Goal: Transaction & Acquisition: Download file/media

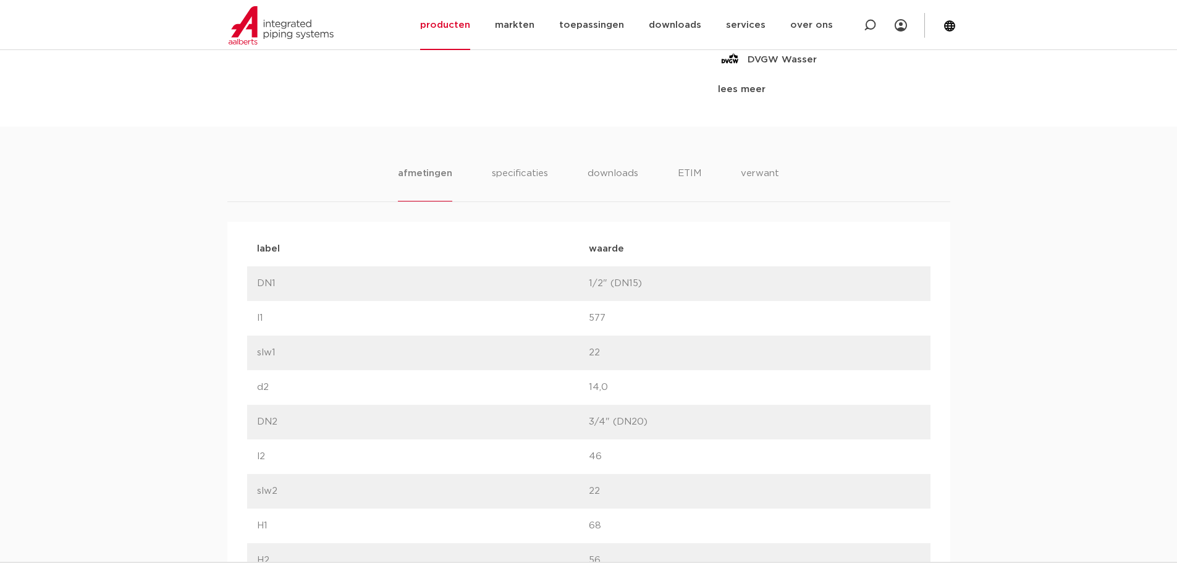
scroll to position [707, 0]
click at [529, 167] on li "specificaties" at bounding box center [519, 183] width 59 height 35
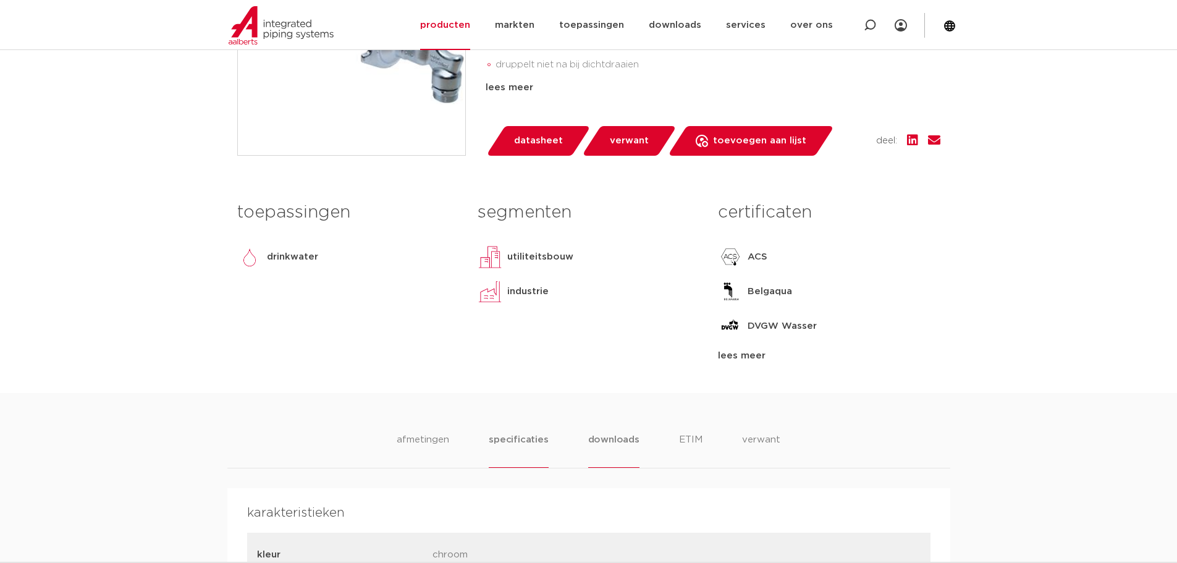
scroll to position [439, 0]
click at [618, 441] on li "downloads" at bounding box center [613, 450] width 51 height 35
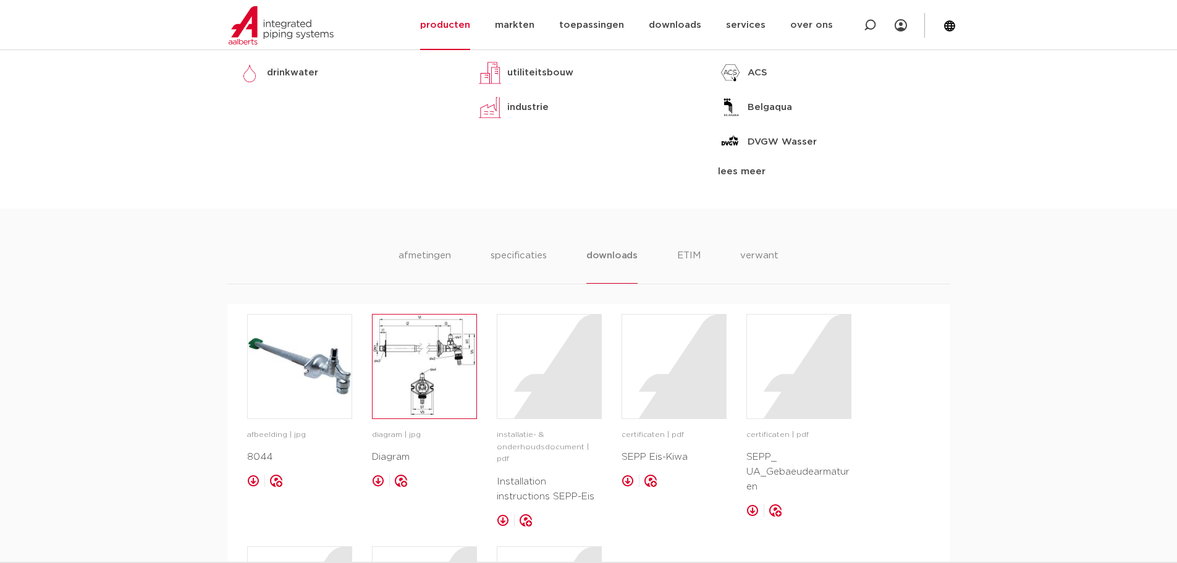
scroll to position [624, 0]
click at [442, 357] on img at bounding box center [424, 366] width 104 height 104
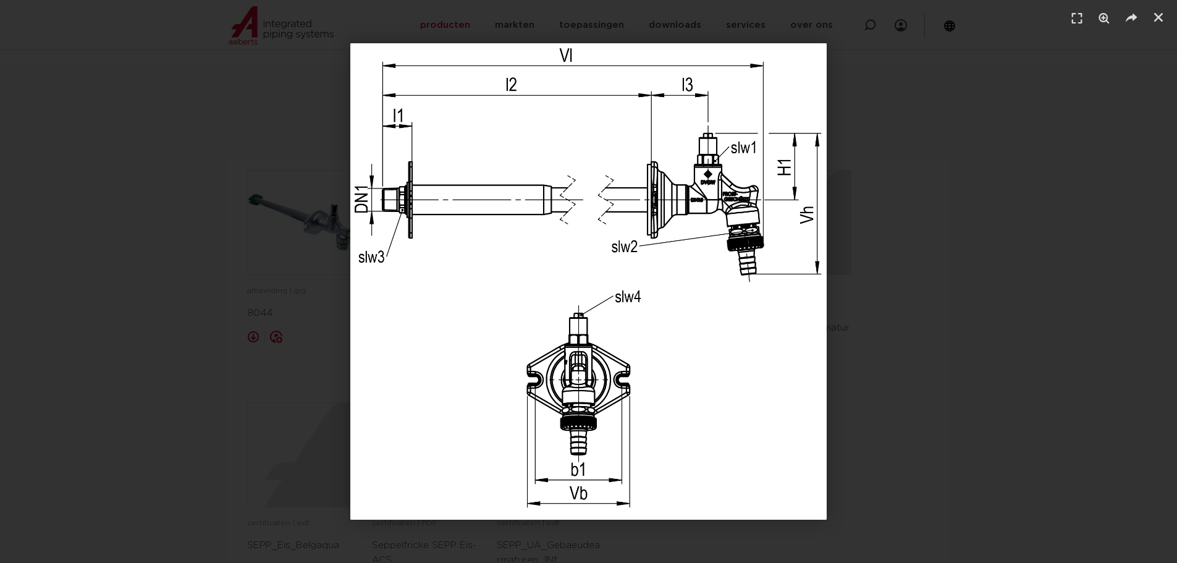
scroll to position [768, 0]
click at [1158, 17] on icon "Sluiten (Esc)" at bounding box center [1158, 17] width 12 height 12
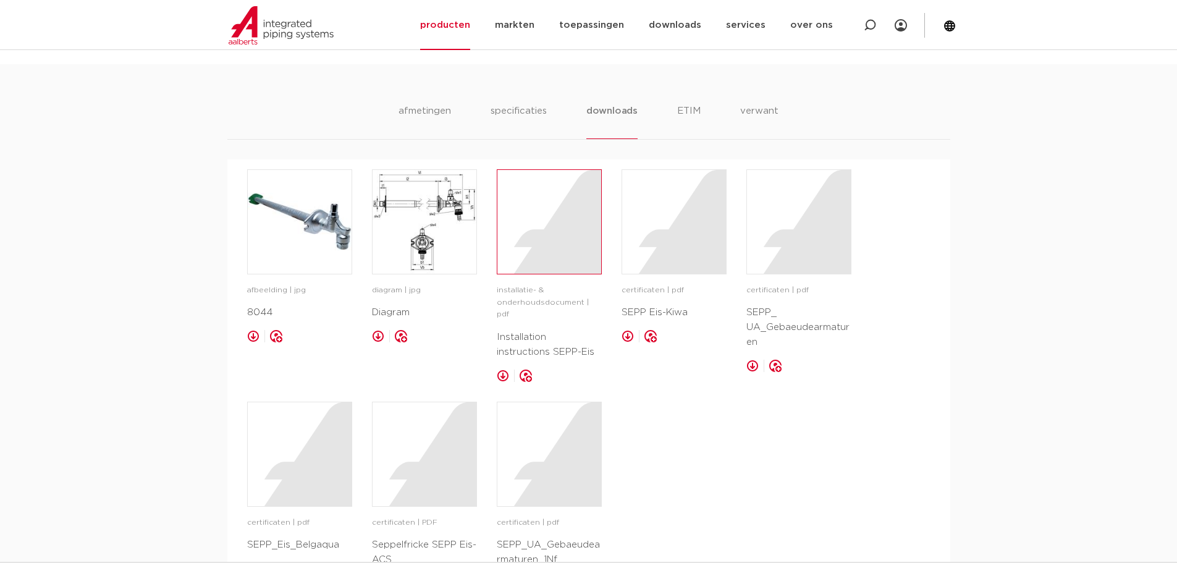
click at [556, 237] on div at bounding box center [549, 222] width 104 height 104
click at [402, 221] on img at bounding box center [424, 222] width 104 height 104
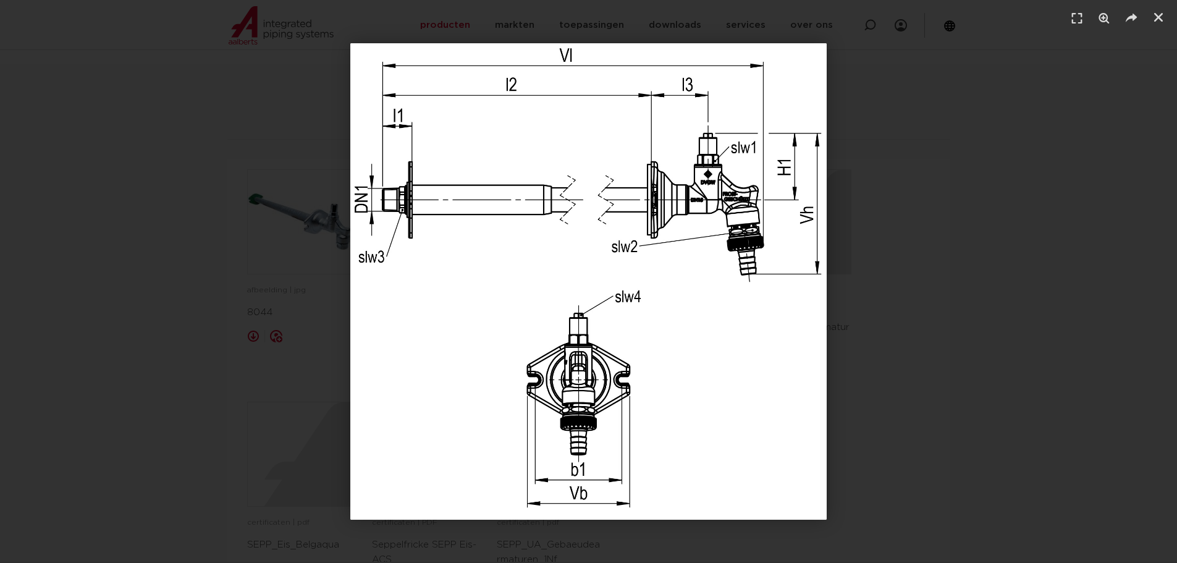
click at [1170, 16] on header at bounding box center [588, 18] width 1177 height 37
drag, startPoint x: 1164, startPoint y: 15, endPoint x: 1106, endPoint y: 28, distance: 58.9
click at [1163, 15] on icon "Sluiten (Esc)" at bounding box center [1158, 17] width 12 height 12
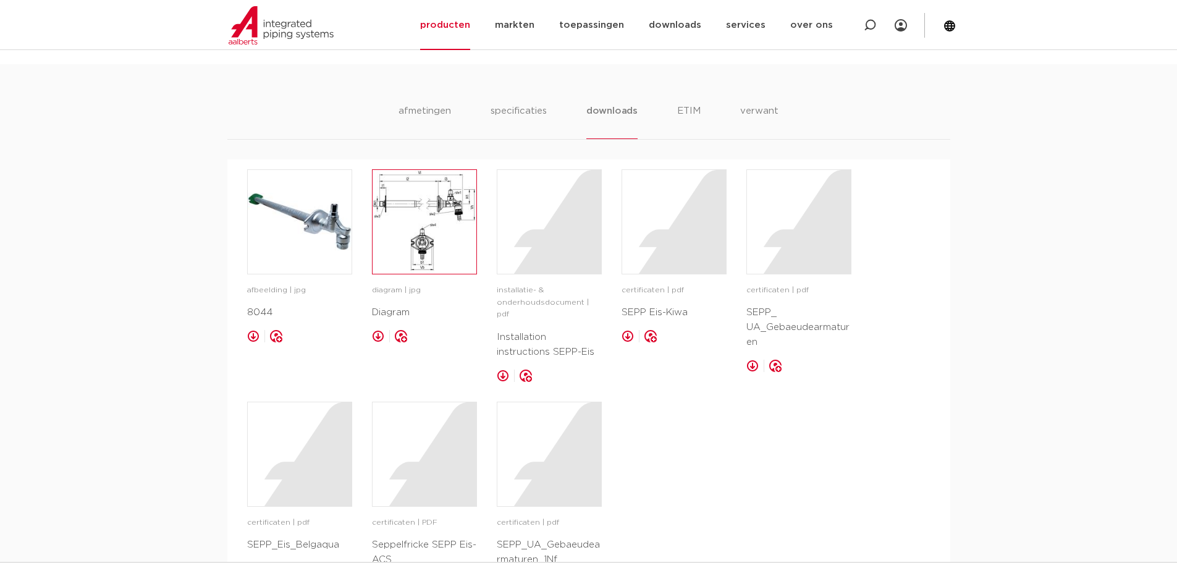
click at [422, 210] on img at bounding box center [424, 222] width 104 height 104
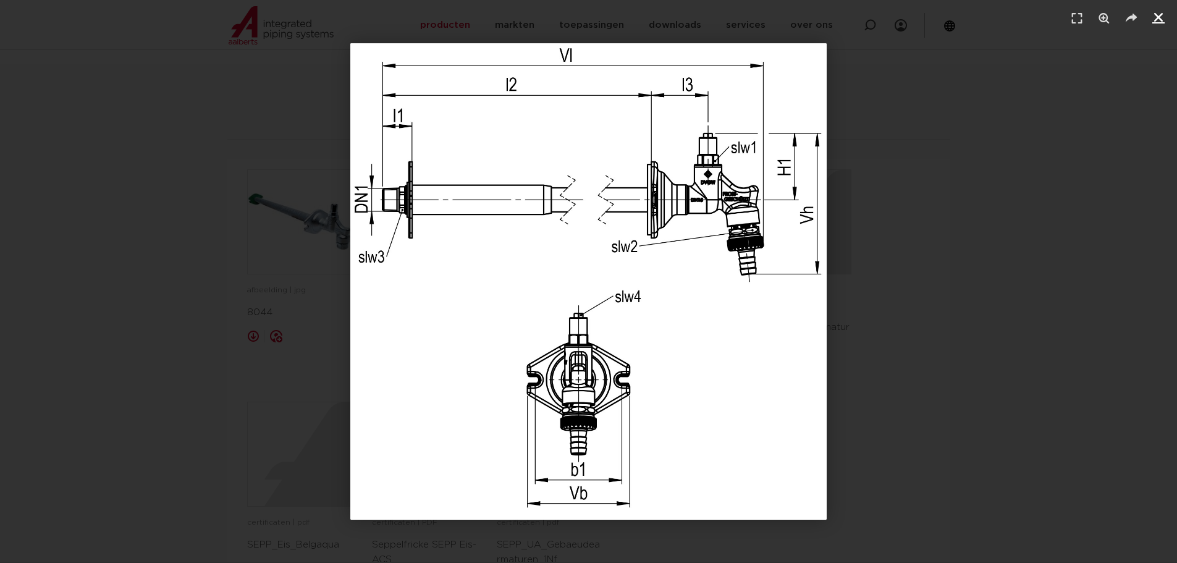
click at [1157, 21] on icon "Sluiten (Esc)" at bounding box center [1158, 17] width 12 height 12
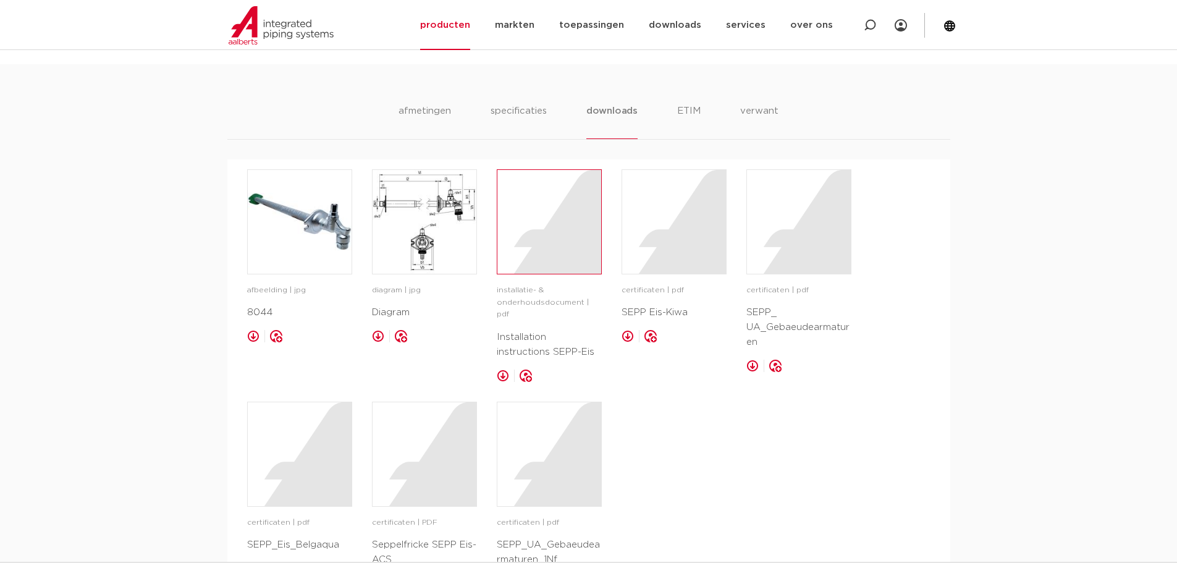
click at [541, 242] on div at bounding box center [549, 222] width 104 height 104
